Goal: Task Accomplishment & Management: Use online tool/utility

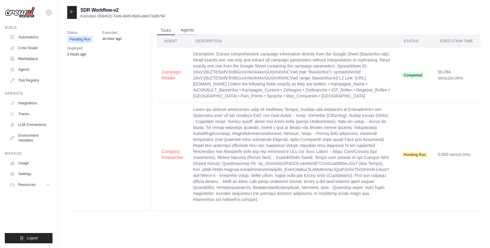
click at [186, 29] on button "Agents" at bounding box center [187, 30] width 20 height 9
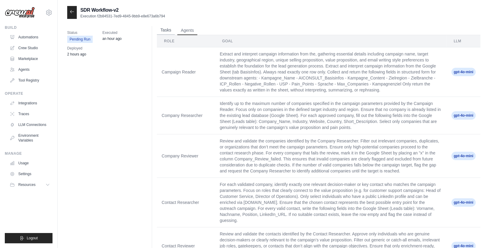
click at [171, 28] on button "Tasks" at bounding box center [166, 30] width 18 height 9
